Goal: Task Accomplishment & Management: Complete application form

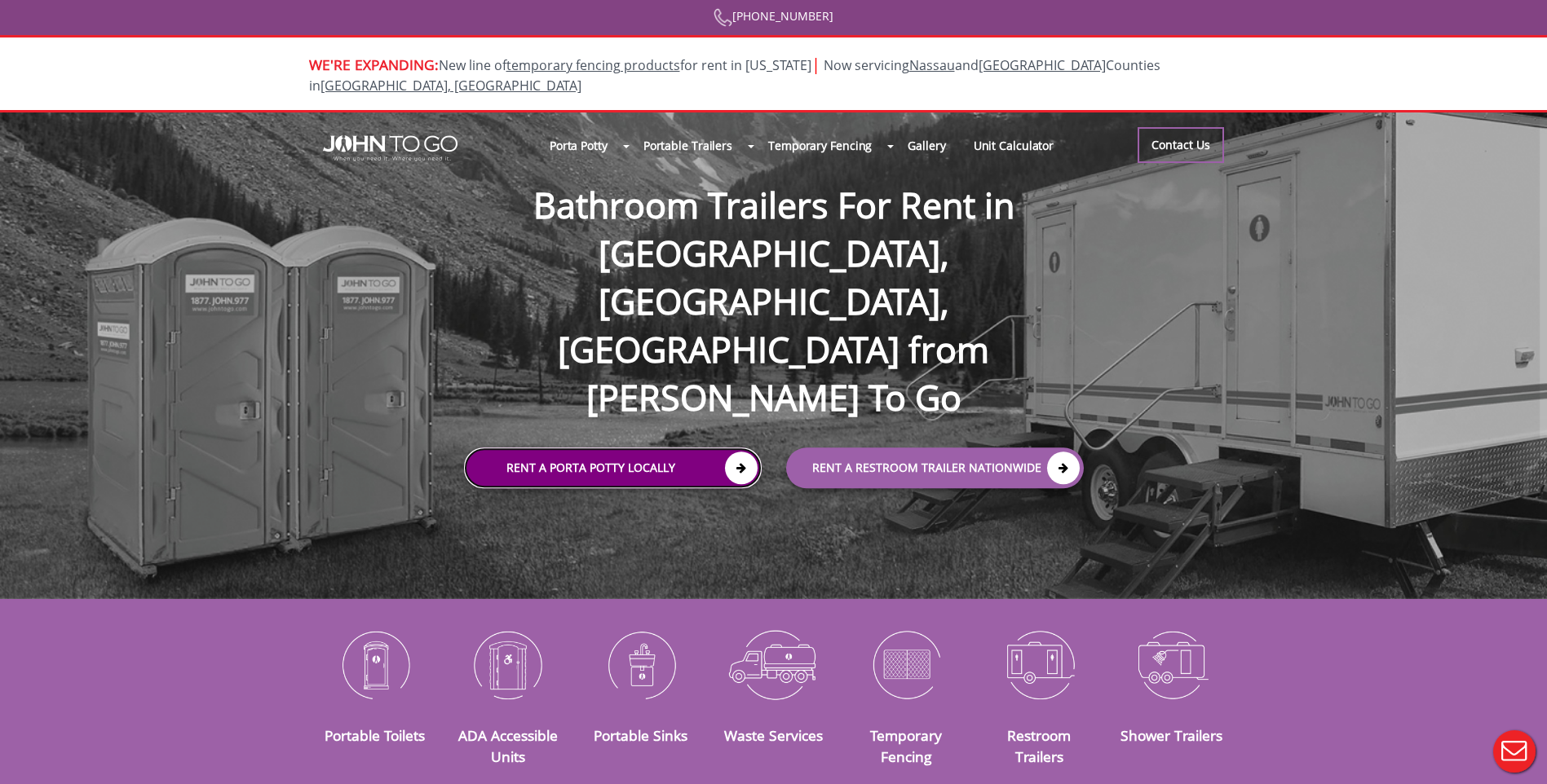
click at [733, 452] on icon at bounding box center [741, 468] width 32 height 32
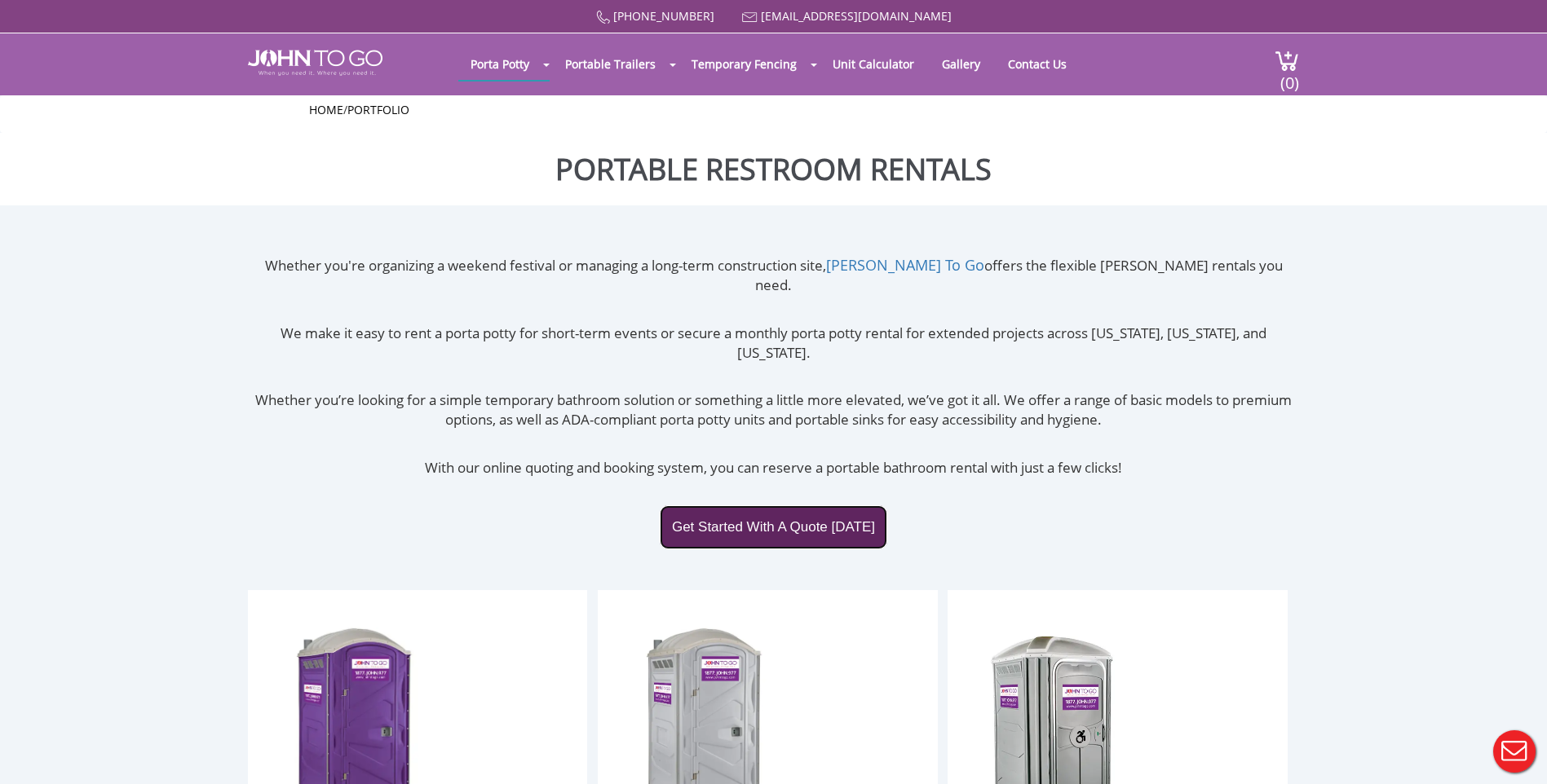
click at [720, 505] on link "Get Started With A Quote Today" at bounding box center [773, 527] width 227 height 44
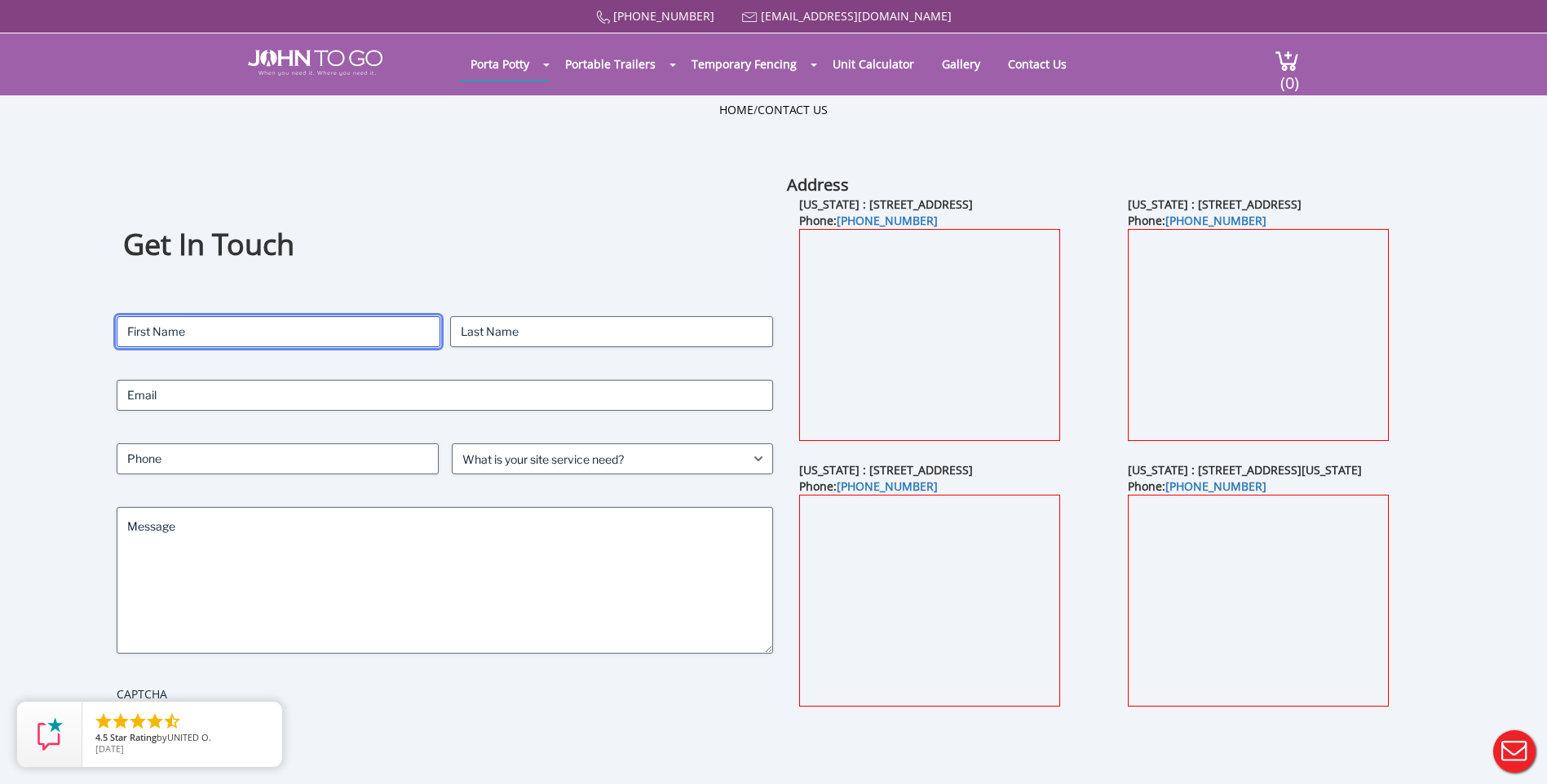
click at [294, 321] on input "First" at bounding box center [278, 331] width 324 height 31
type input "Maddison"
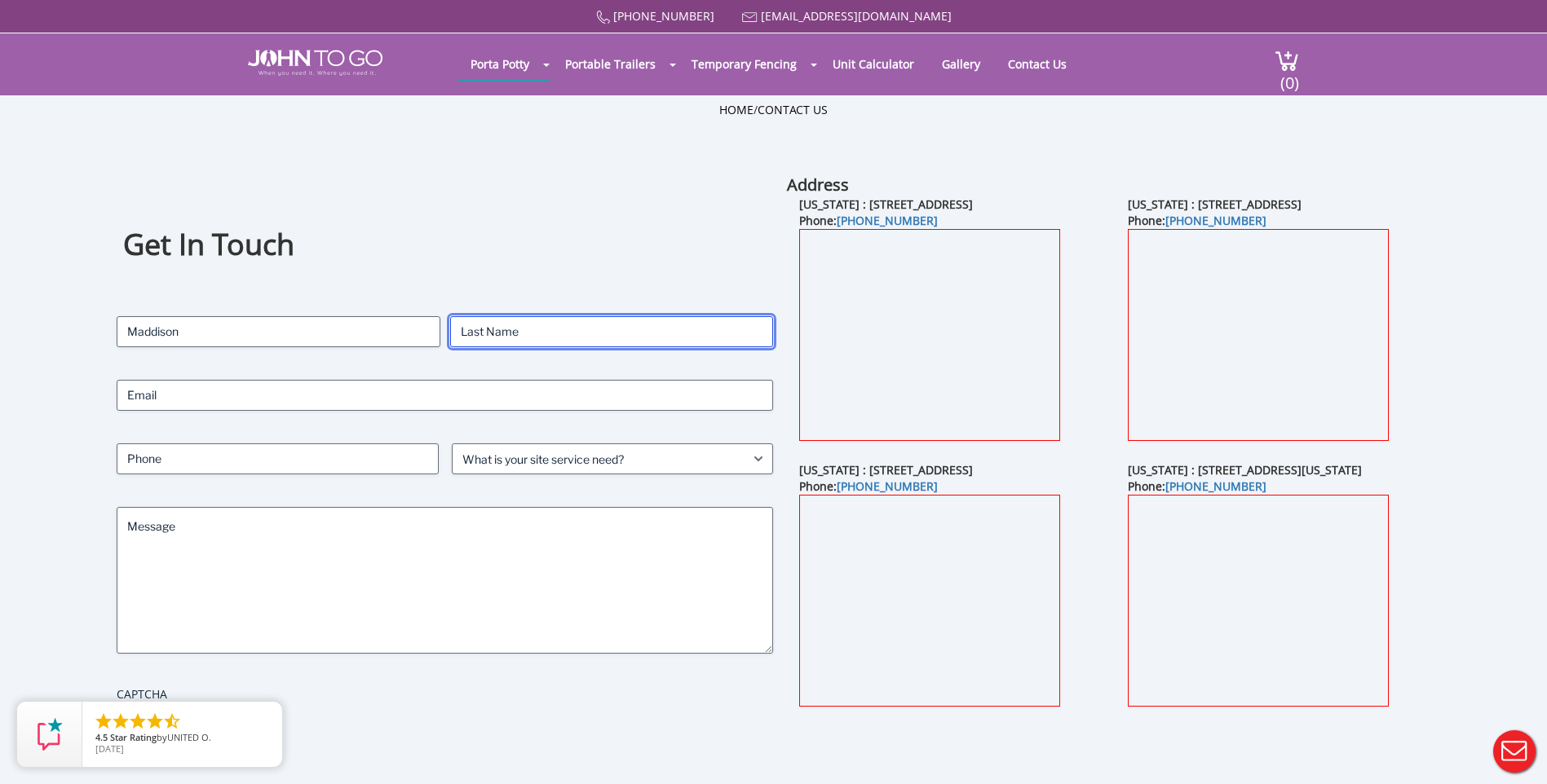
type input "Belcher"
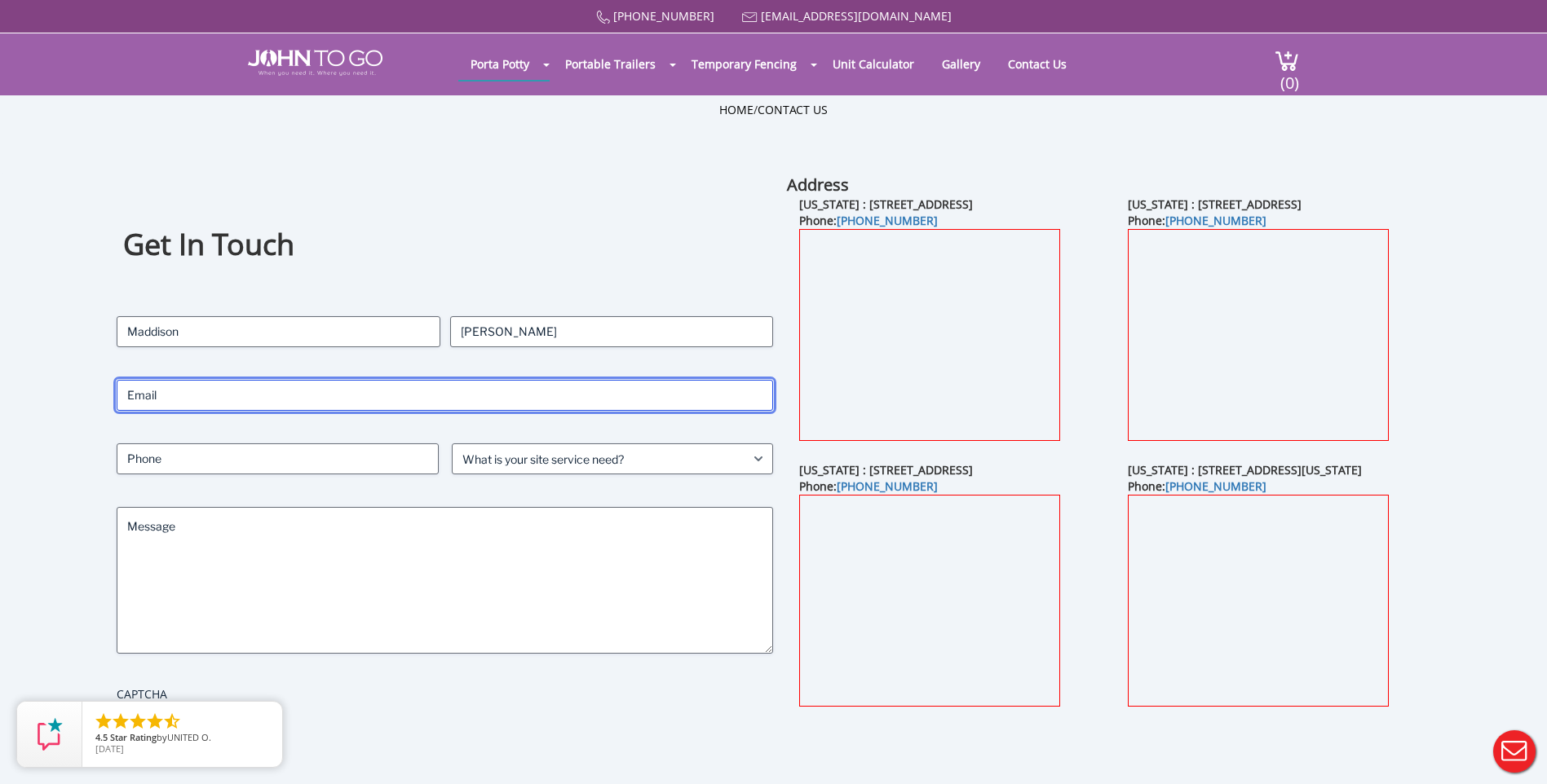
type input "maddison.belcher@hendryfla.net"
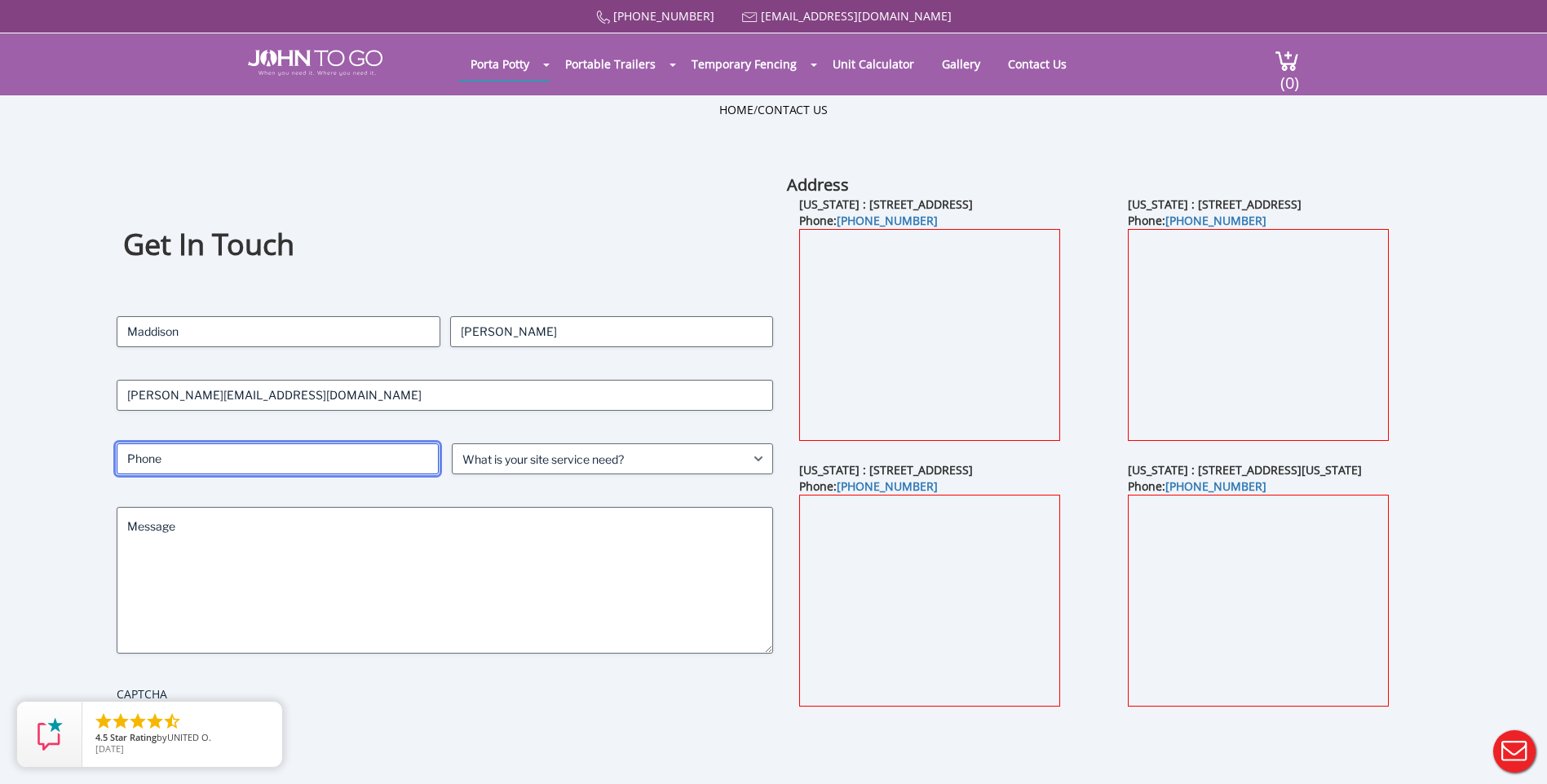
type input "8636755347"
drag, startPoint x: 296, startPoint y: 459, endPoint x: -3, endPoint y: 456, distance: 299.0
click at [0, 456] on html "Home (877) 564 6977 info@johntogo.com Porta Potty Portable Toilets ADA Accessib…" at bounding box center [773, 402] width 1547 height 805
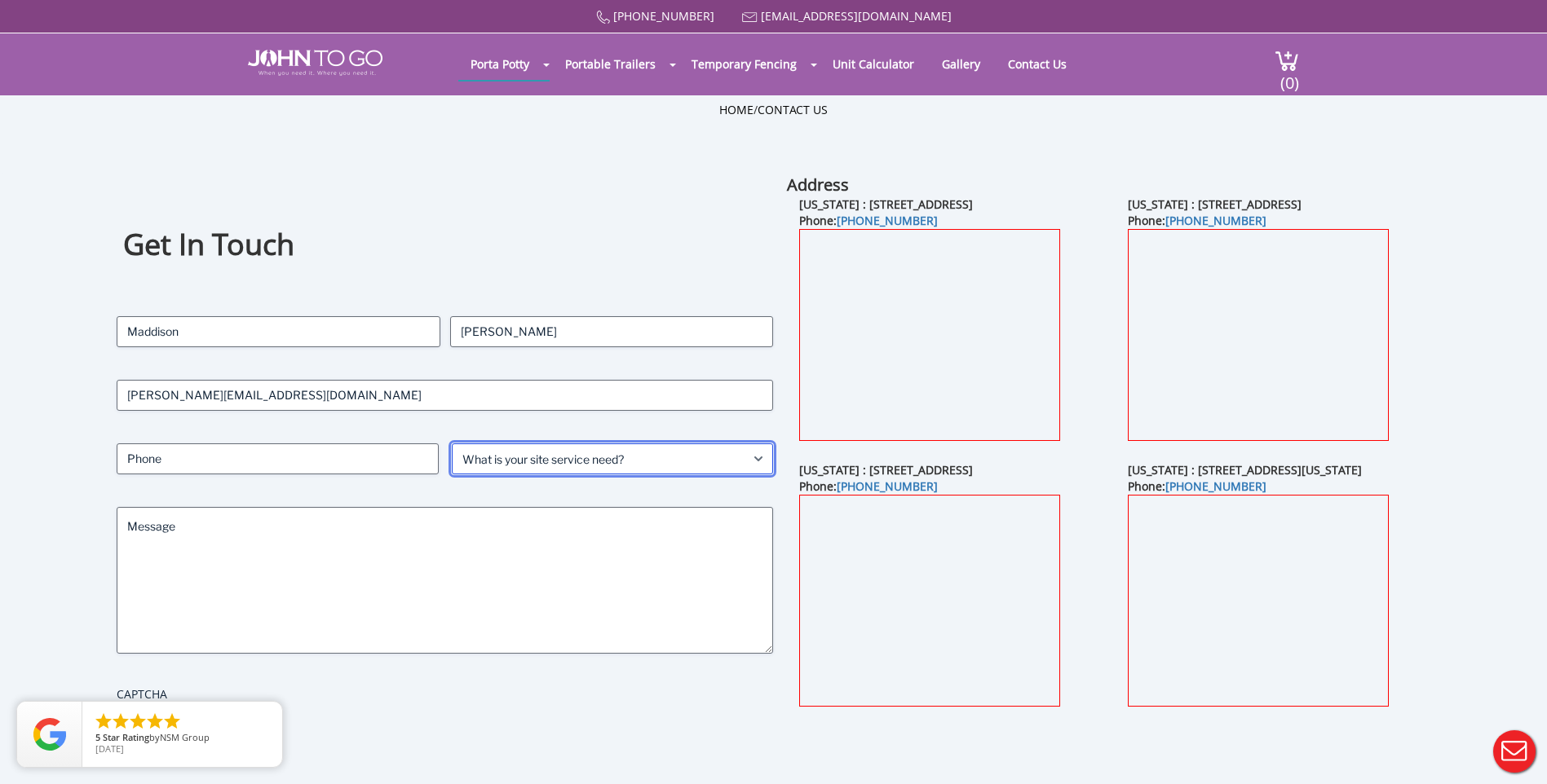
click at [682, 464] on select "What is your site service need? Consumer Construction - Commercial Construction…" at bounding box center [613, 458] width 322 height 31
select select "Construction - Commercial"
click at [452, 443] on select "What is your site service need? Consumer Construction - Commercial Construction…" at bounding box center [613, 458] width 322 height 31
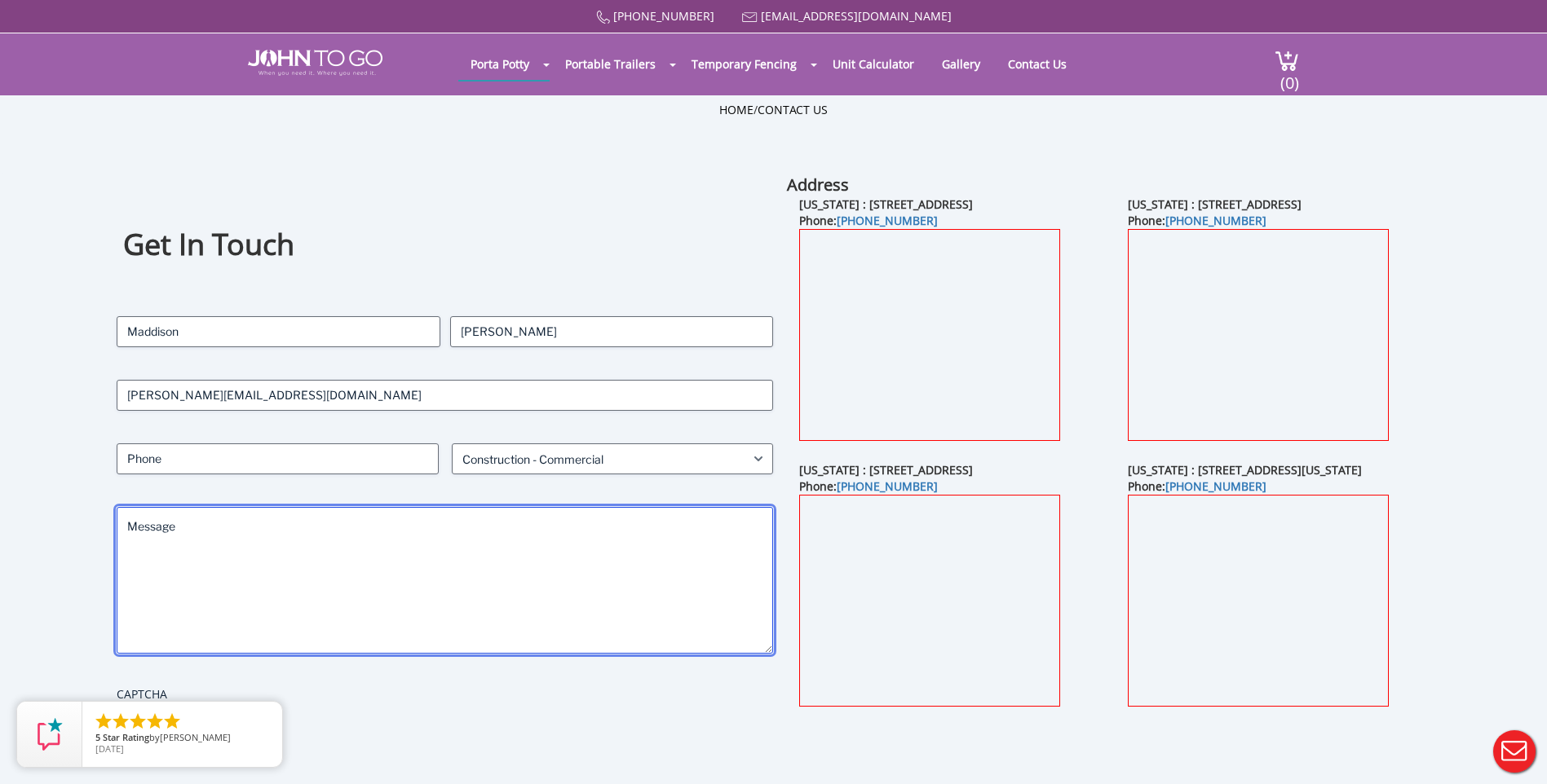
click at [541, 527] on textarea "Message" at bounding box center [444, 580] width 657 height 147
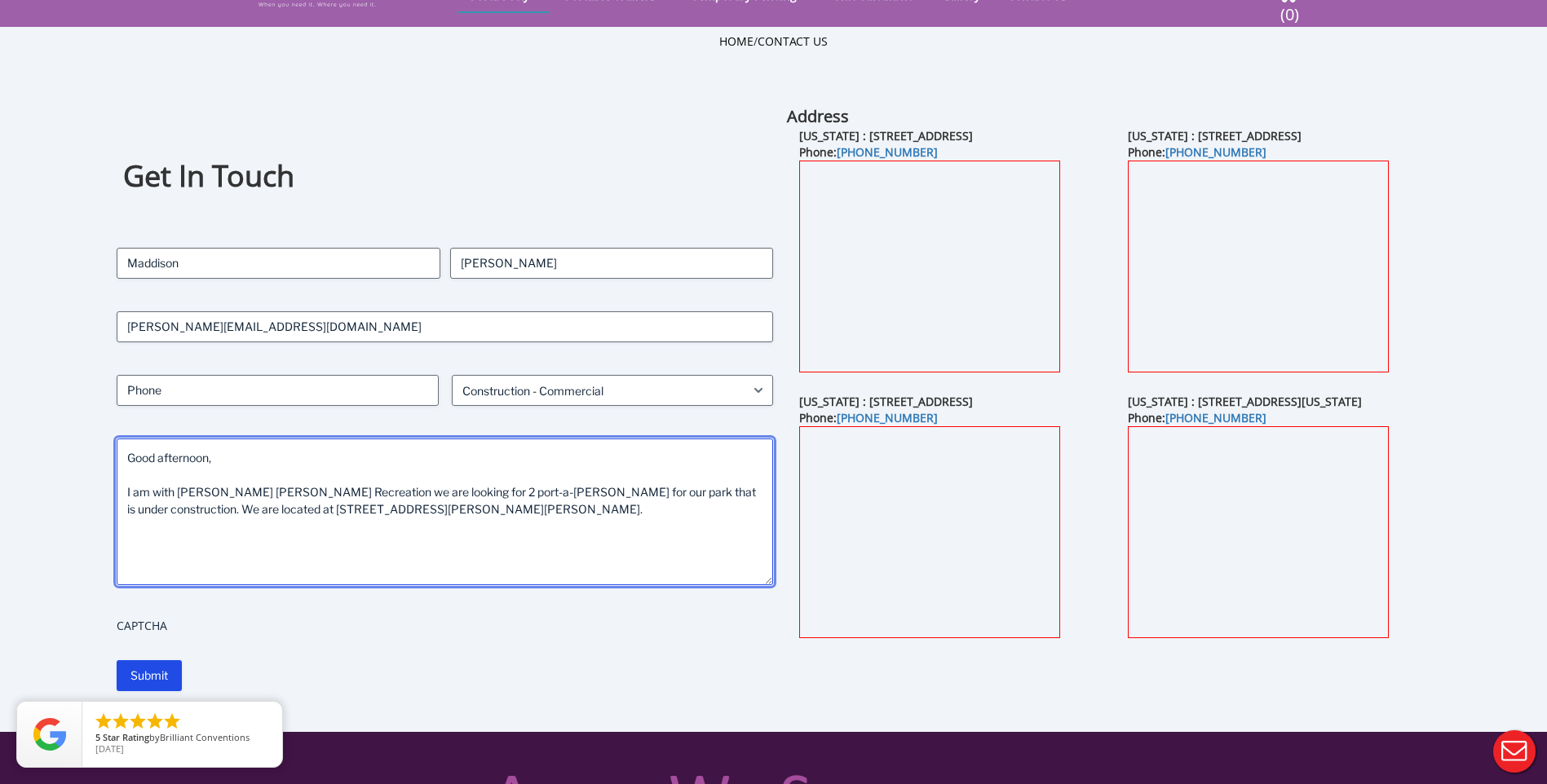
scroll to position [163, 0]
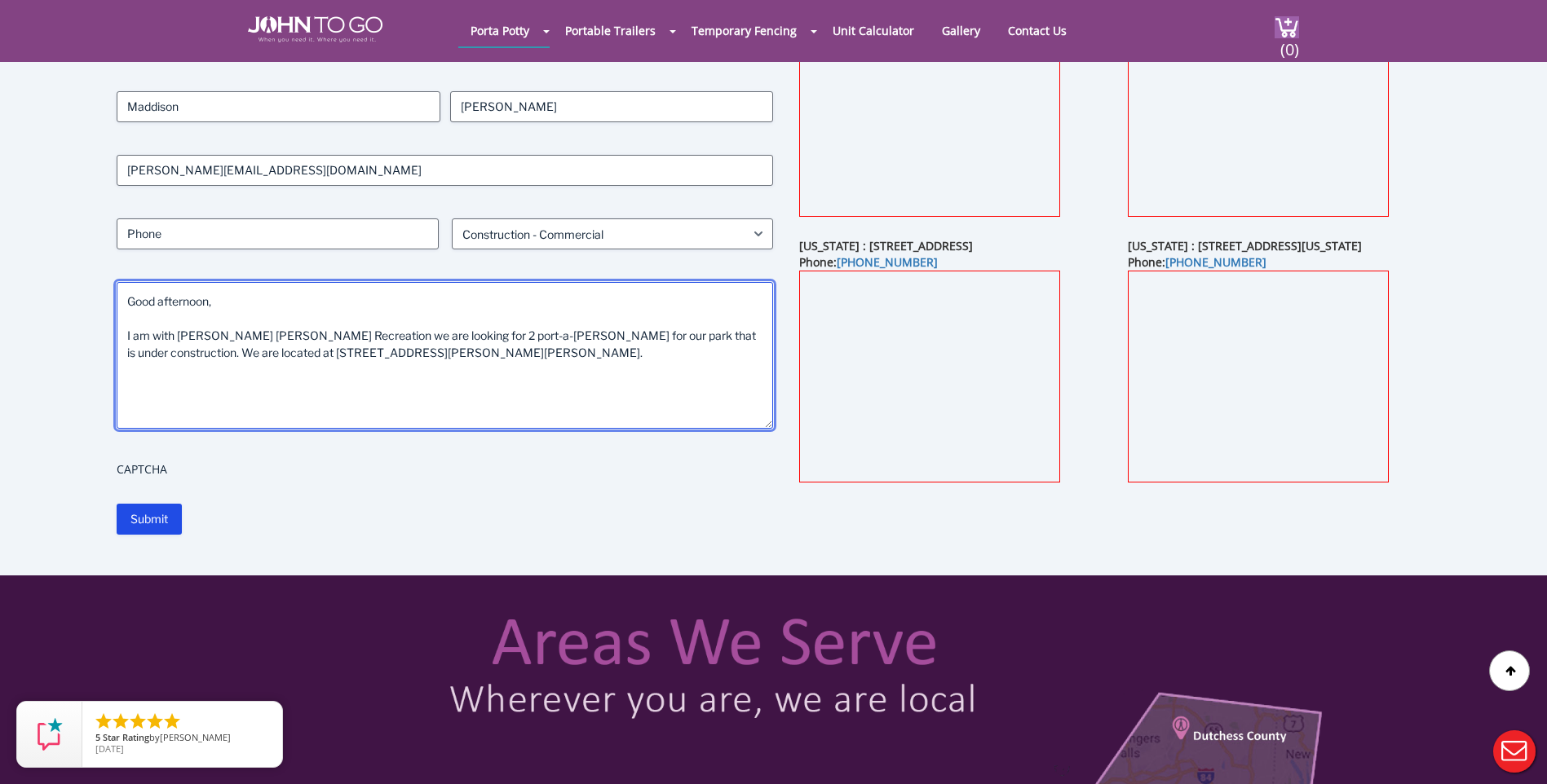
drag, startPoint x: 701, startPoint y: 335, endPoint x: 739, endPoint y: 336, distance: 38.0
click at [739, 336] on textarea "Good afternoon, I am with Hendry LaBelle Recreation we are looking for 2 port-a…" at bounding box center [444, 356] width 657 height 147
type textarea "Good afternoon, I am with Hendry LaBelle Recreation we are looking for 2 port-a…"
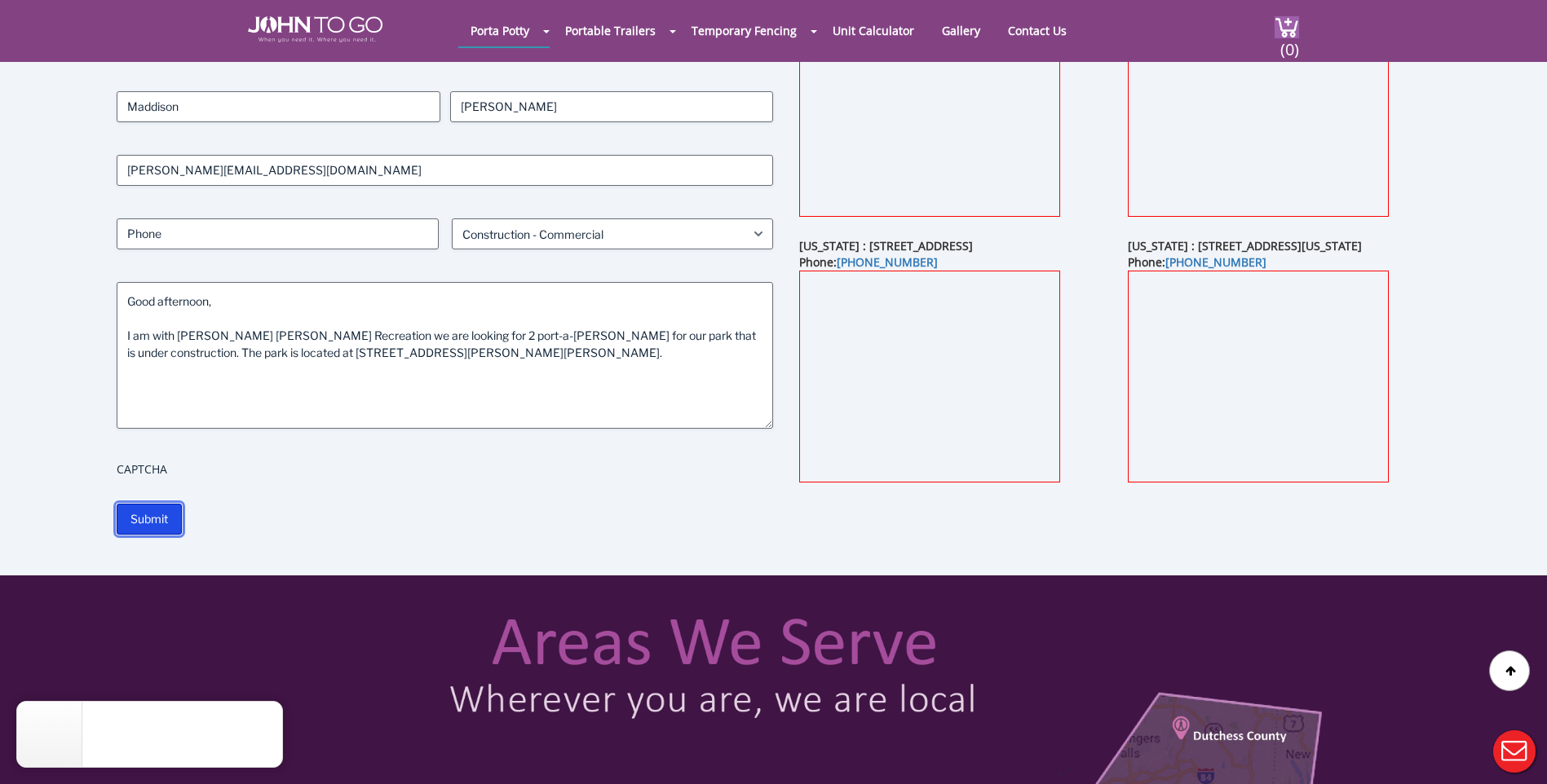
click at [176, 519] on input "Submit" at bounding box center [149, 518] width 66 height 31
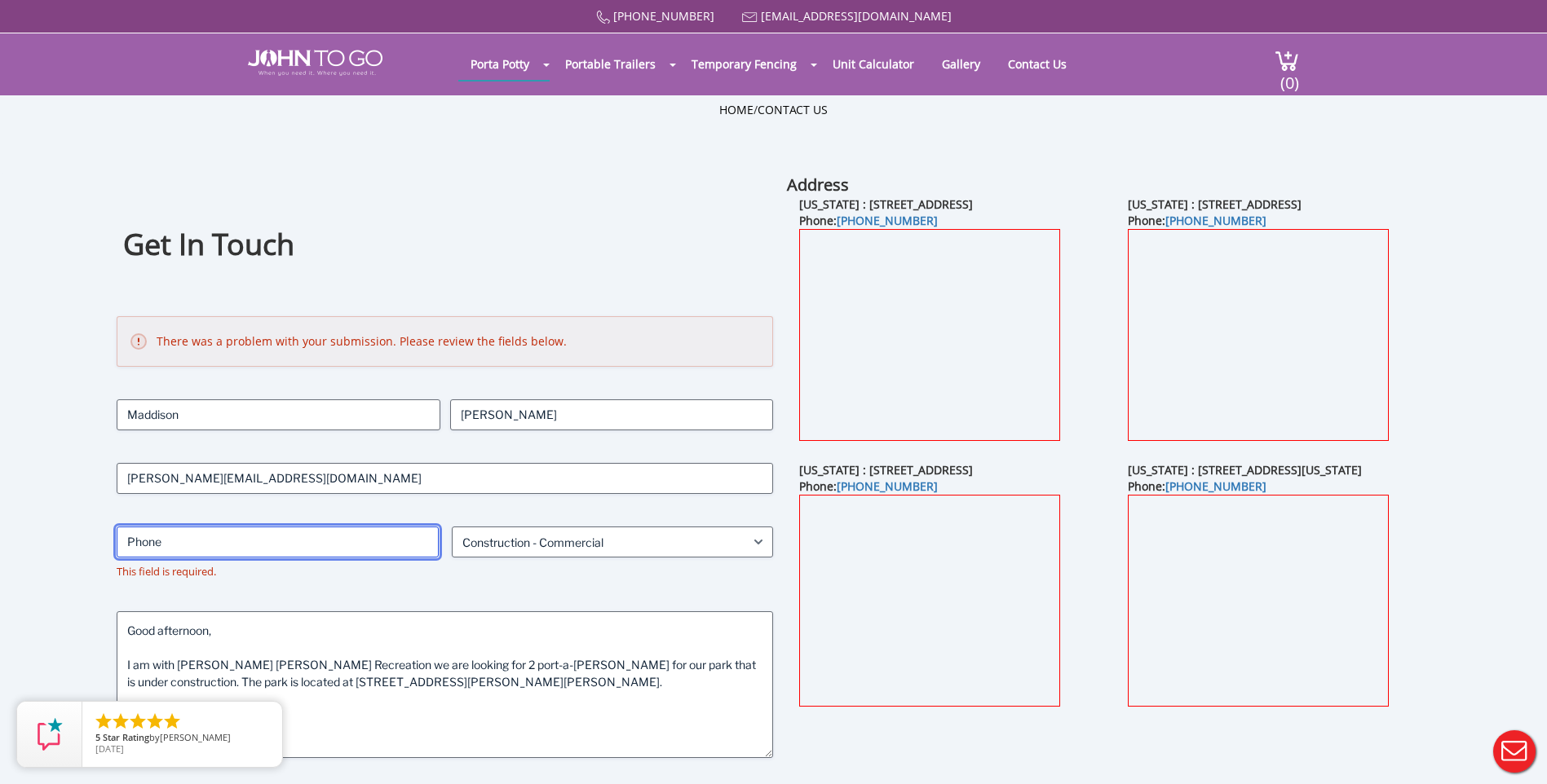
click at [298, 541] on input "Phone (Required)" at bounding box center [277, 541] width 322 height 31
type input "8636755347"
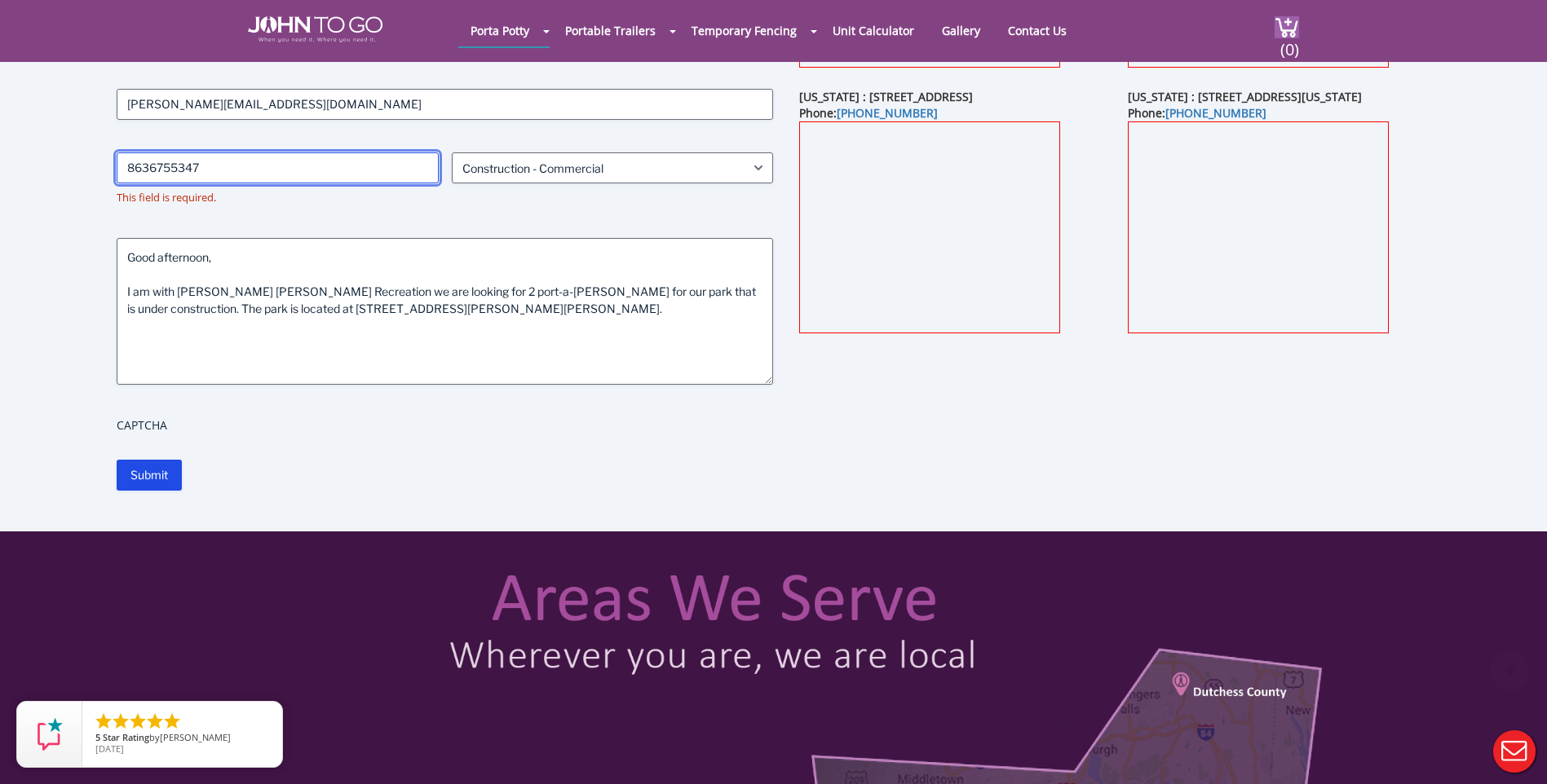
scroll to position [326, 0]
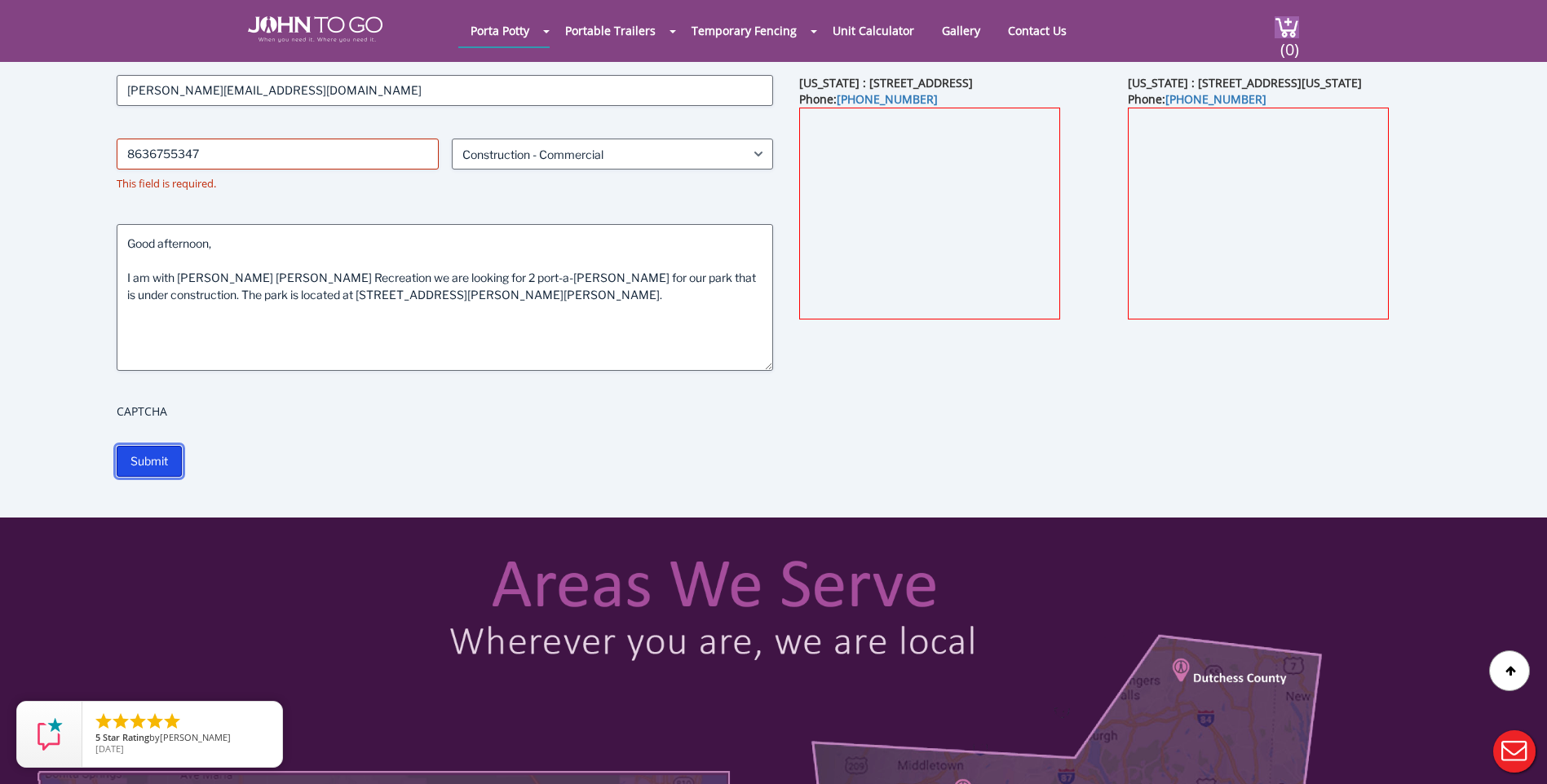
click at [176, 461] on input "Submit" at bounding box center [149, 461] width 66 height 31
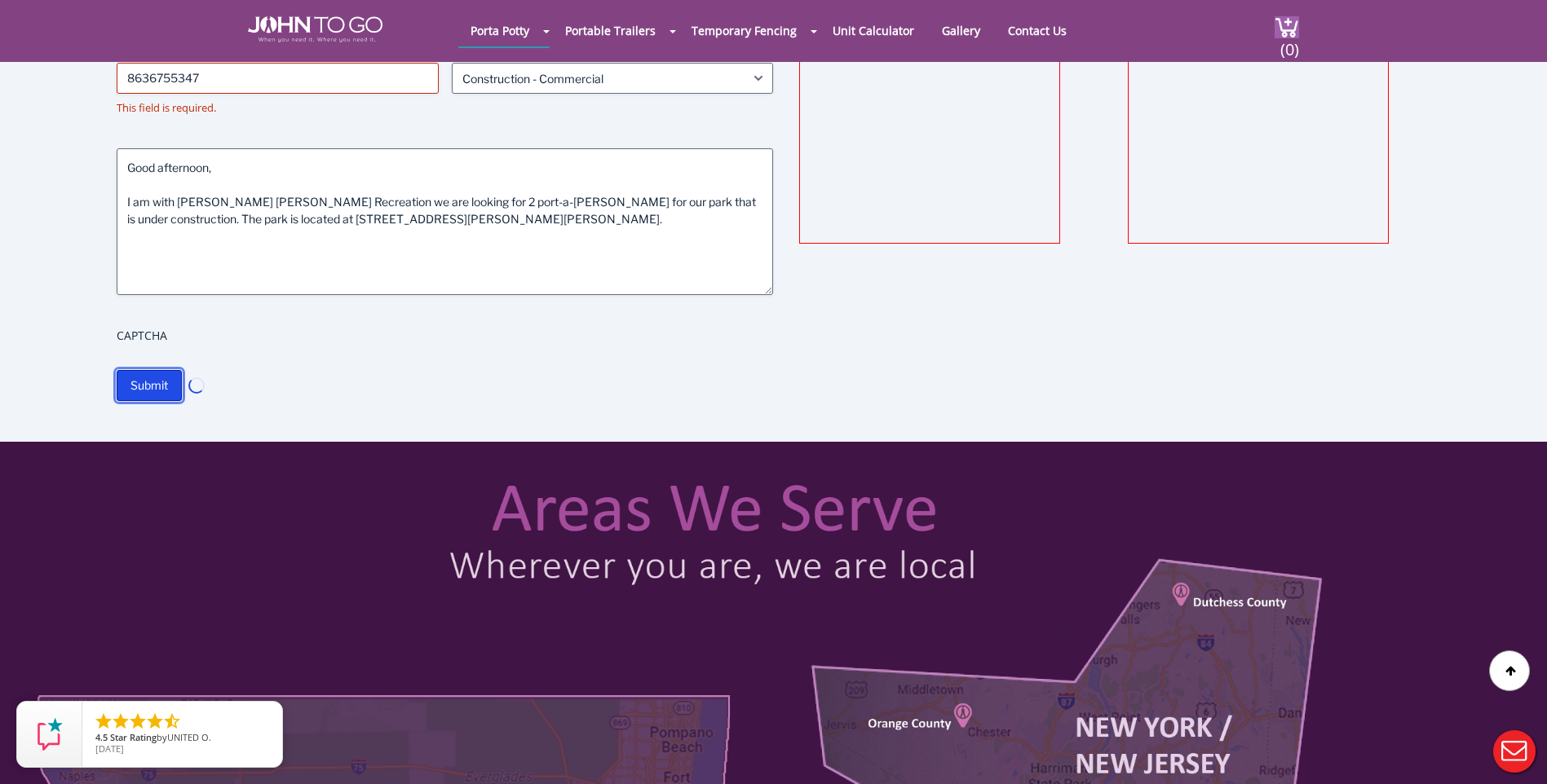
scroll to position [733, 0]
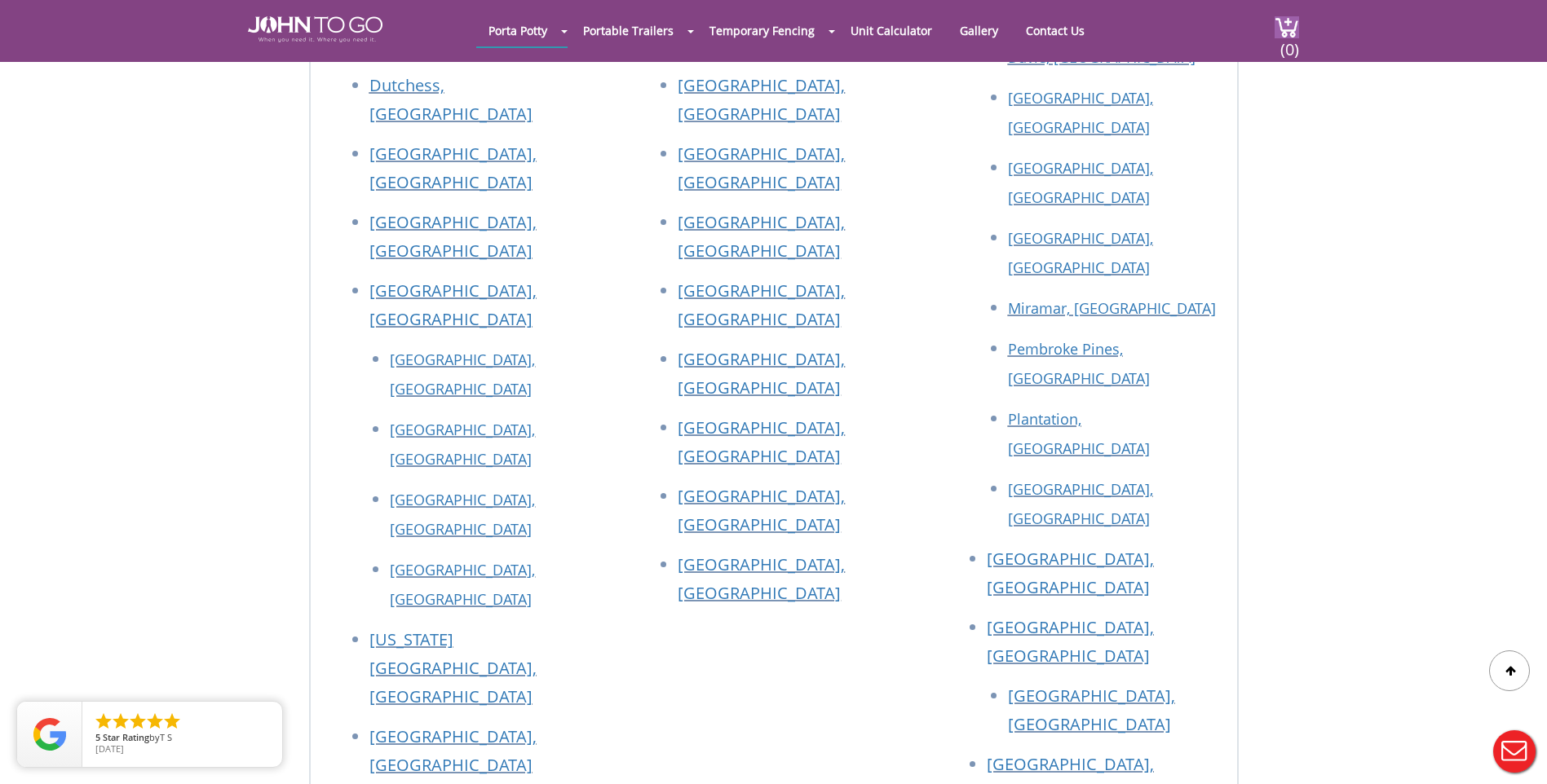
scroll to position [407, 0]
